Goal: Transaction & Acquisition: Purchase product/service

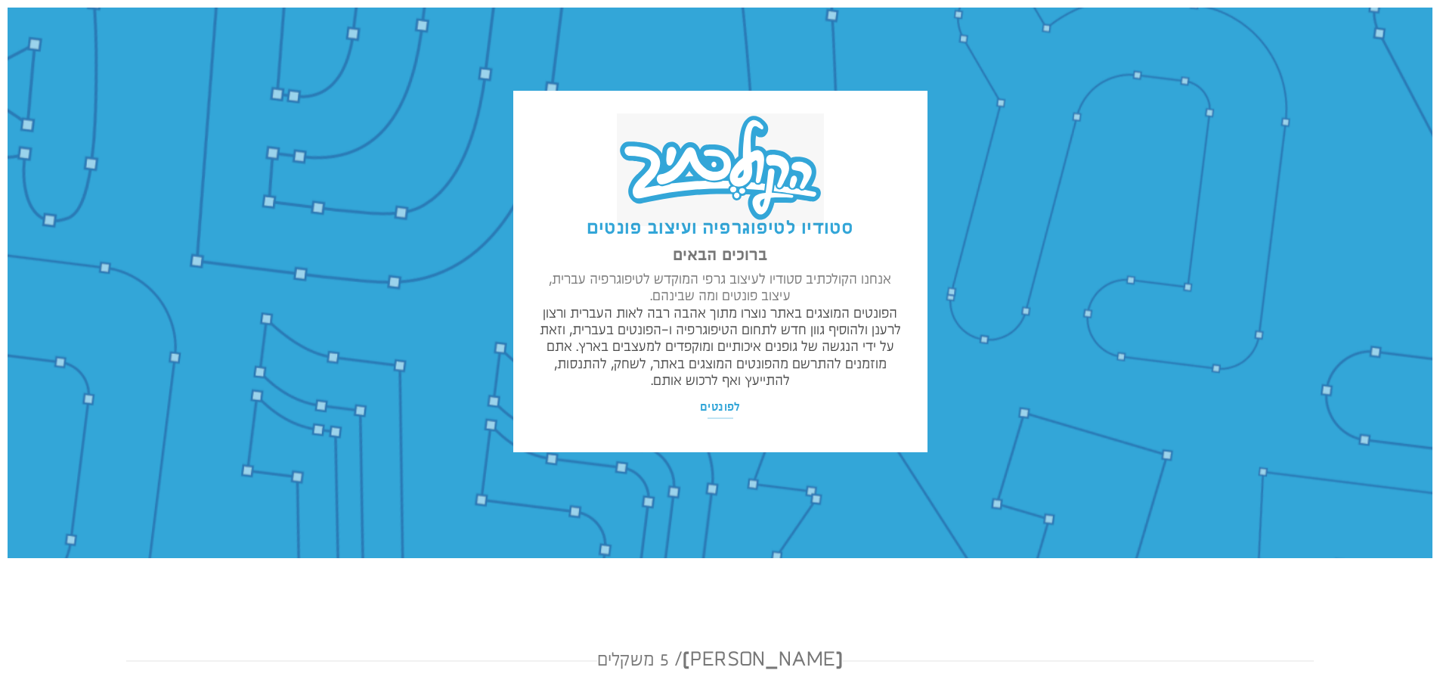
scroll to position [1, 0]
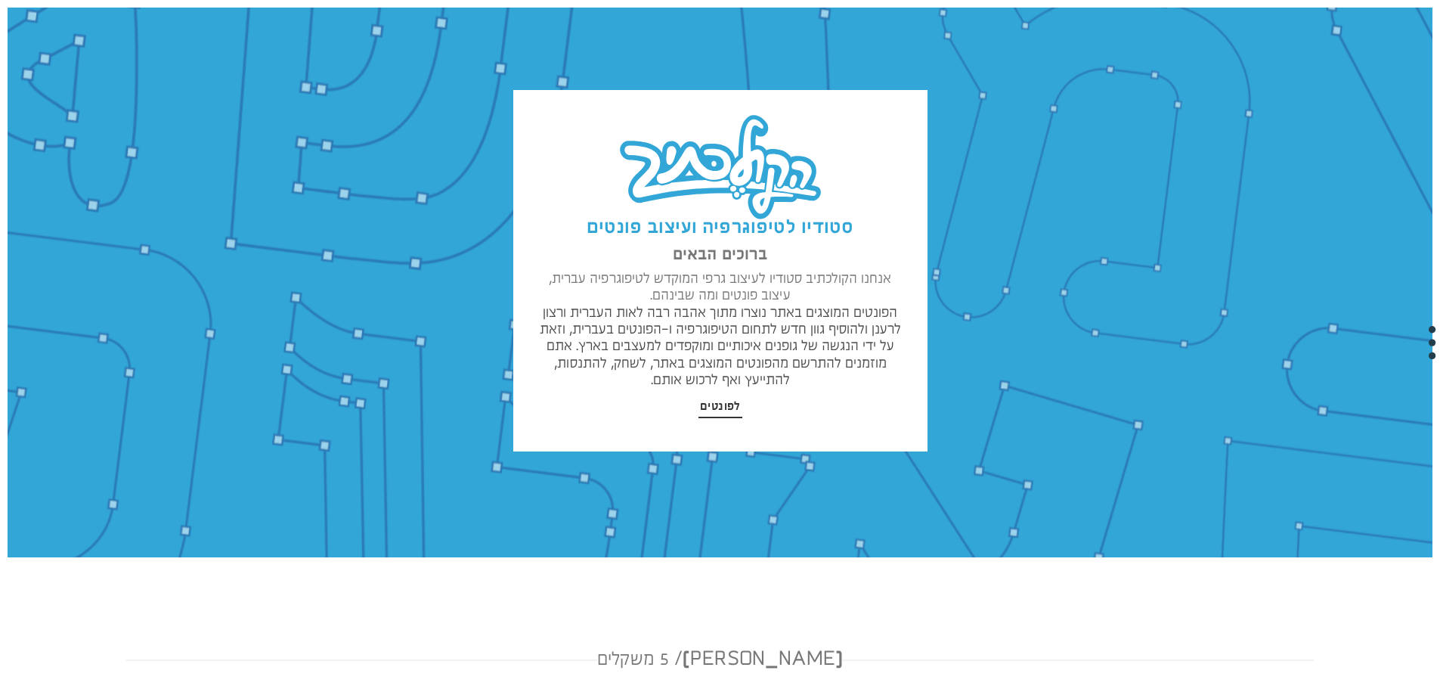
click at [733, 410] on span "לפונטים" at bounding box center [720, 406] width 41 height 15
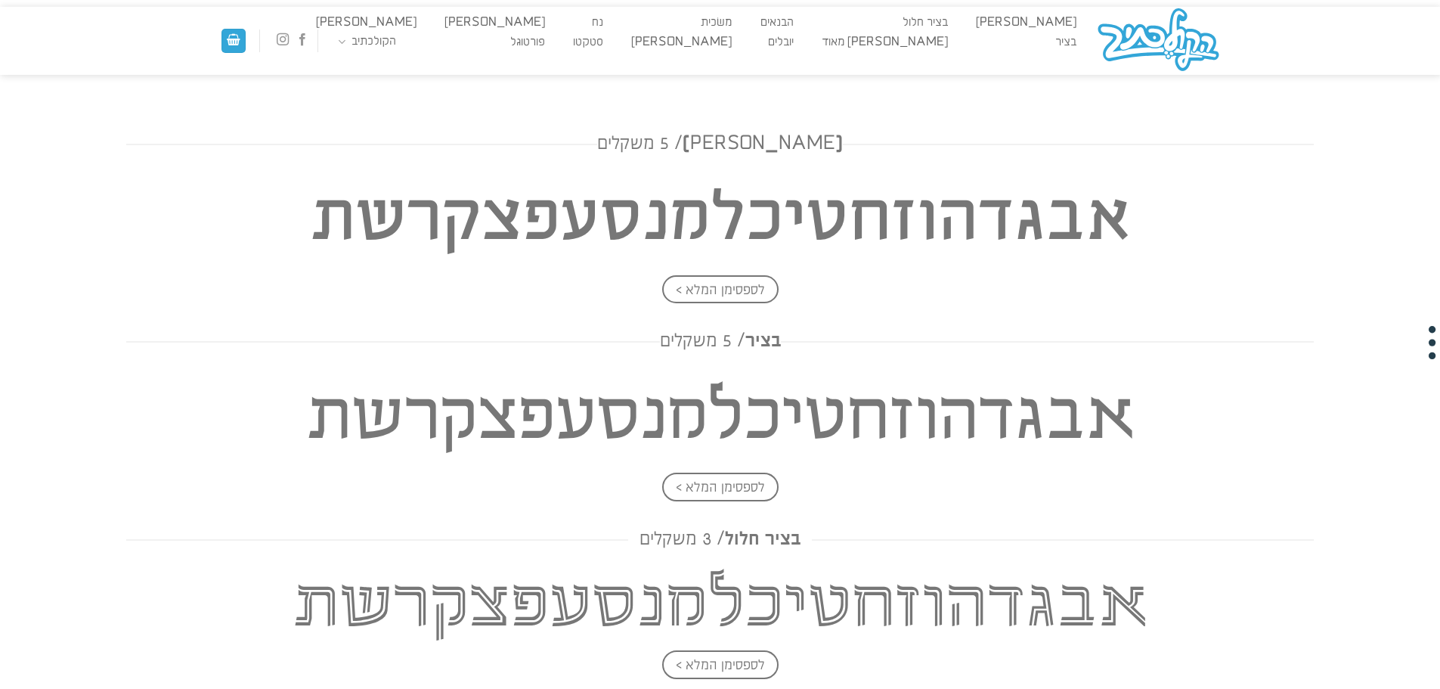
scroll to position [490, 0]
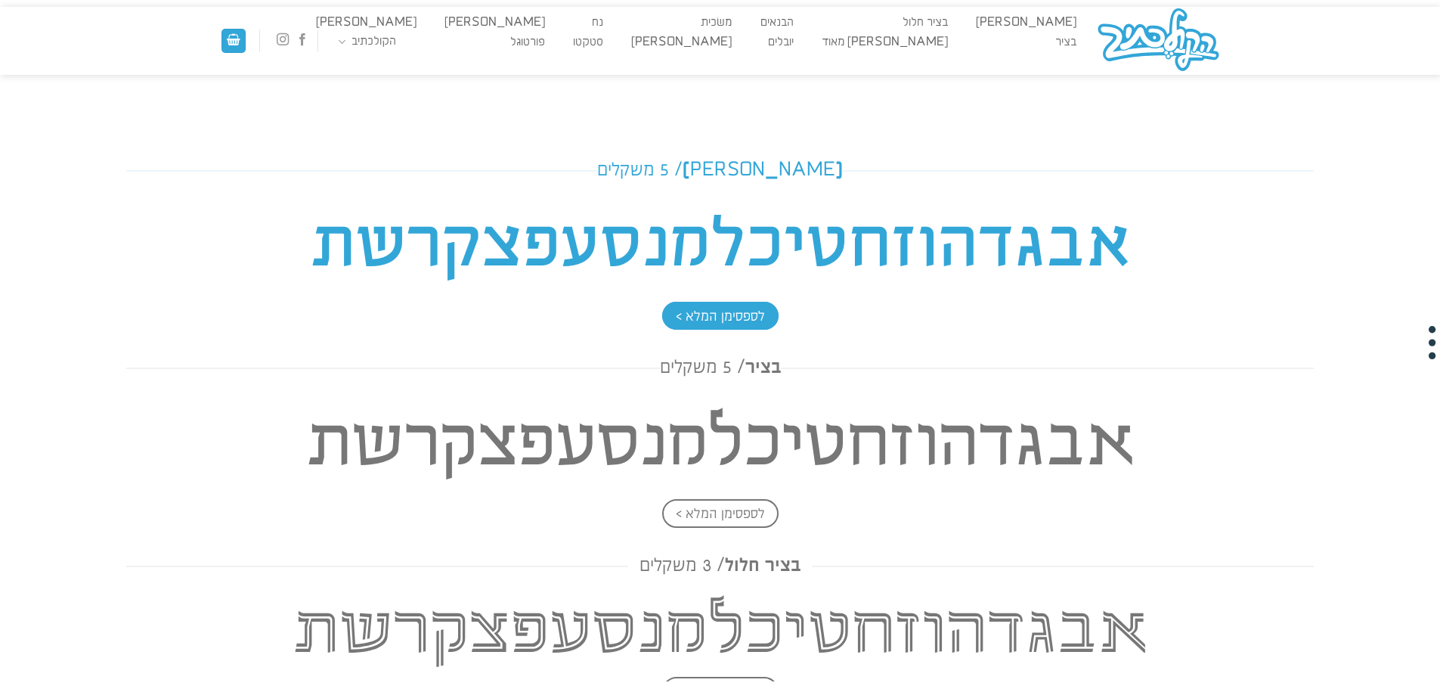
click at [745, 314] on span "לספסימן המלא >" at bounding box center [720, 316] width 116 height 29
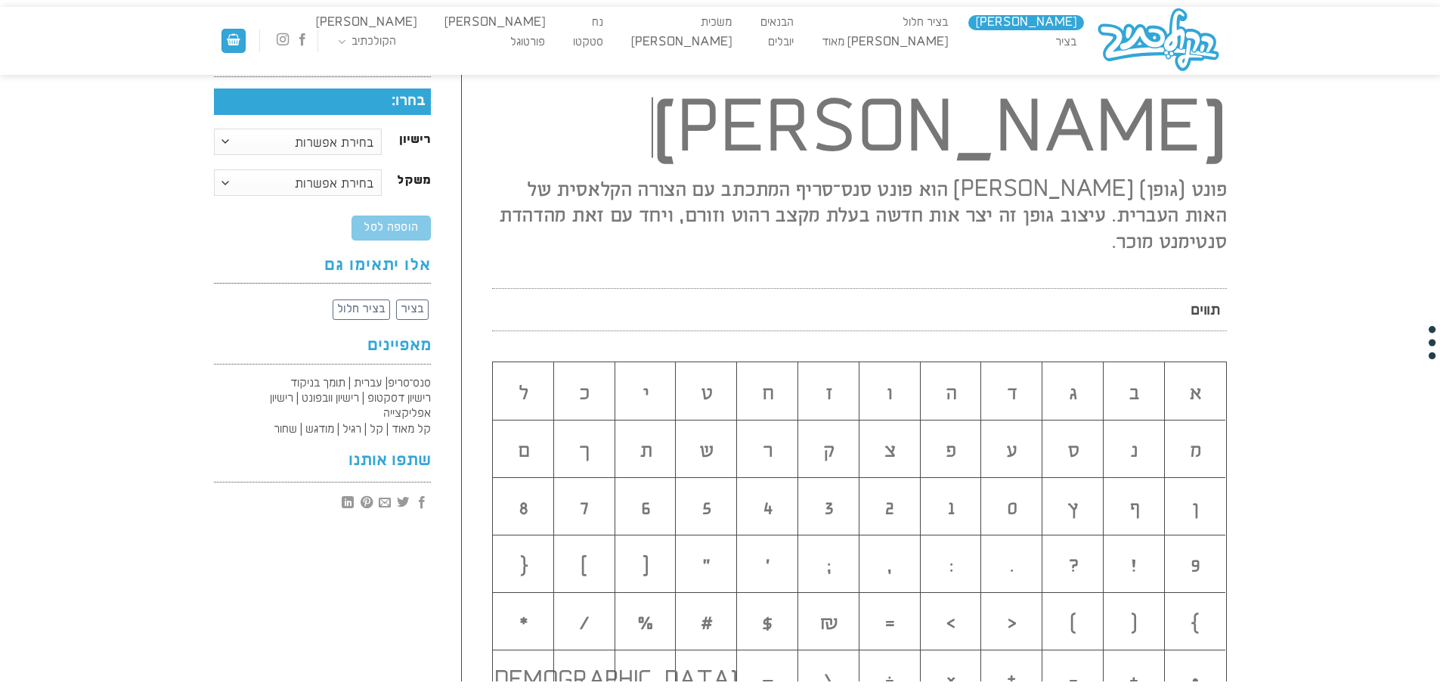
scroll to position [227, 0]
click at [1070, 380] on h2 "ג" at bounding box center [1072, 392] width 61 height 25
click at [974, 380] on h2 "ה" at bounding box center [951, 392] width 61 height 25
click at [973, 380] on h2 "ה" at bounding box center [951, 392] width 61 height 25
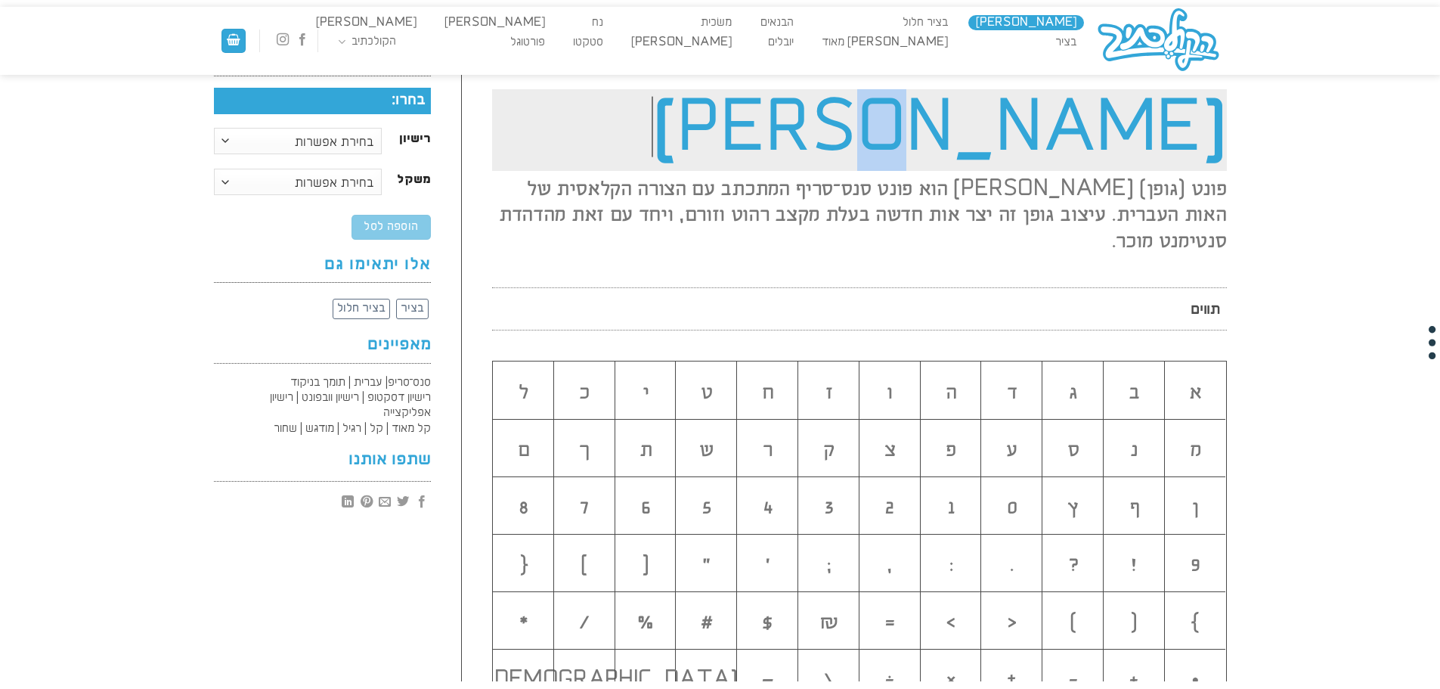
drag, startPoint x: 1020, startPoint y: 145, endPoint x: 1032, endPoint y: 138, distance: 14.5
click at [1032, 138] on h1 "[PERSON_NAME]" at bounding box center [859, 130] width 735 height 82
